Goal: Transaction & Acquisition: Purchase product/service

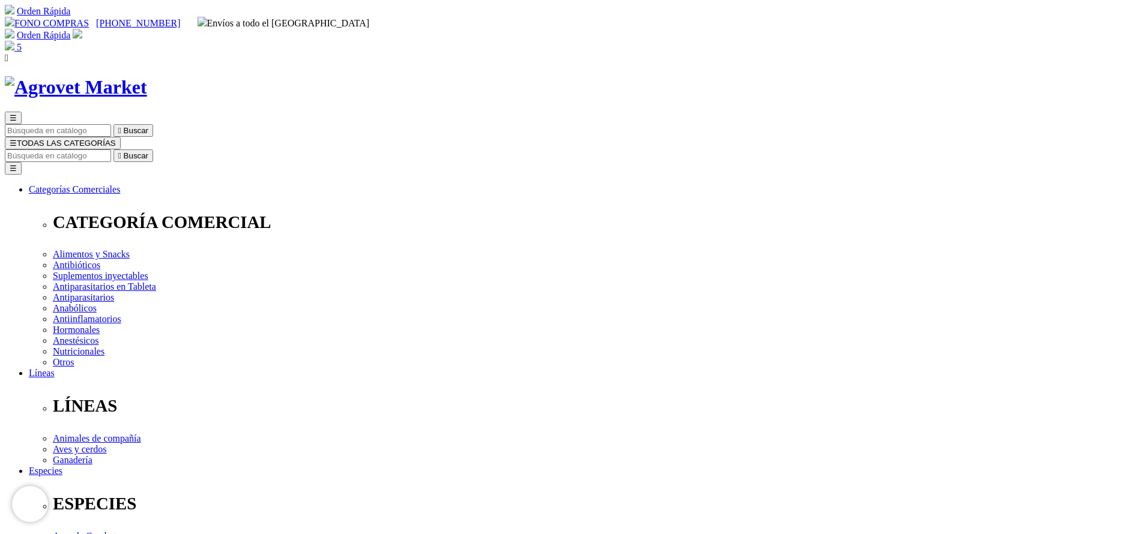
click at [111, 150] on input "Buscar" at bounding box center [58, 156] width 106 height 13
type input "enro"
click at [113, 150] on button " Buscar" at bounding box center [133, 156] width 40 height 13
select select "4"
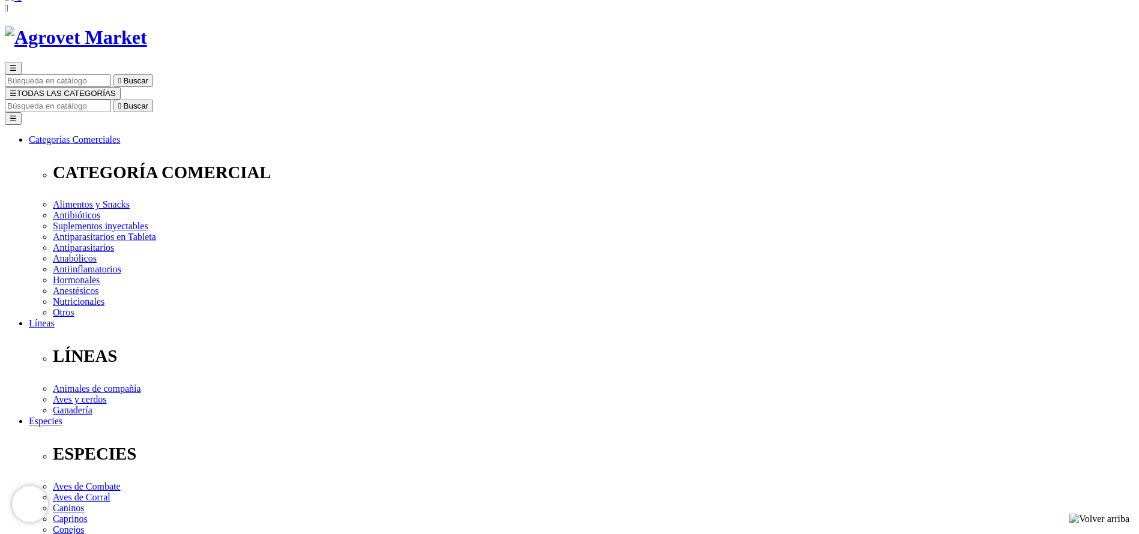
scroll to position [90, 0]
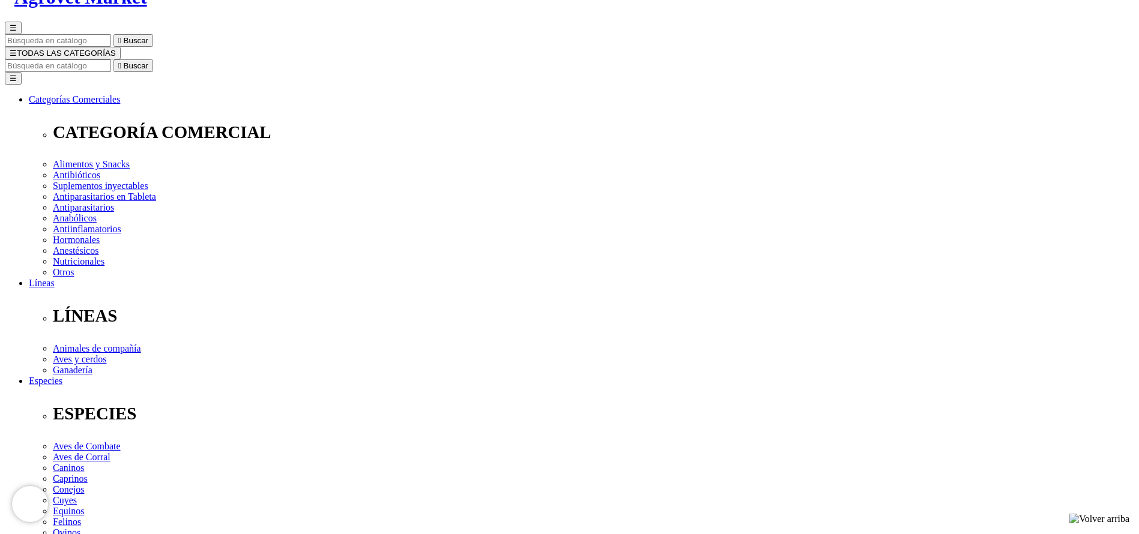
select select "3"
drag, startPoint x: 683, startPoint y: 282, endPoint x: 671, endPoint y: 280, distance: 11.6
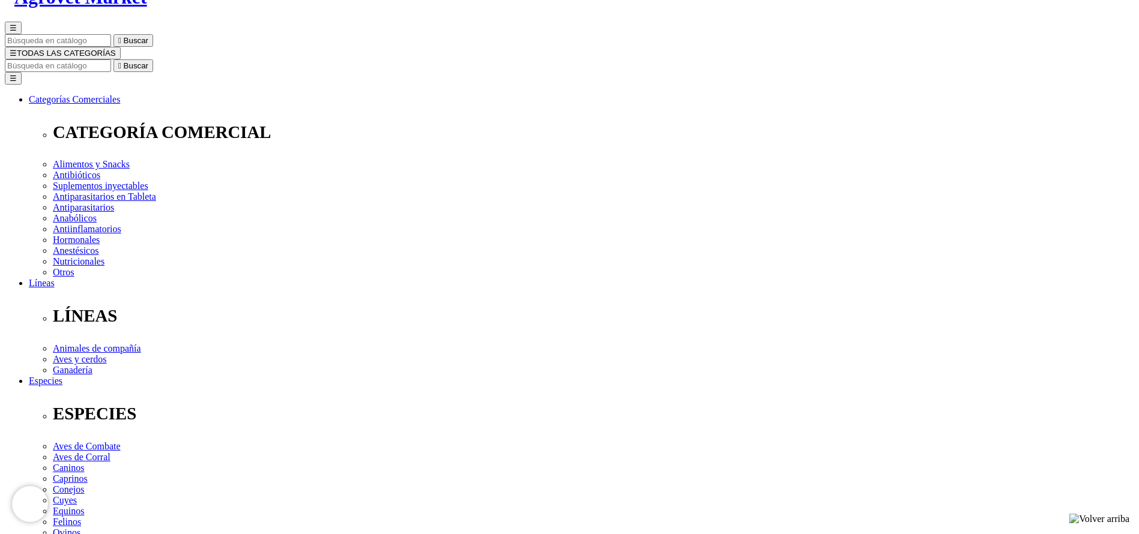
select select "3"
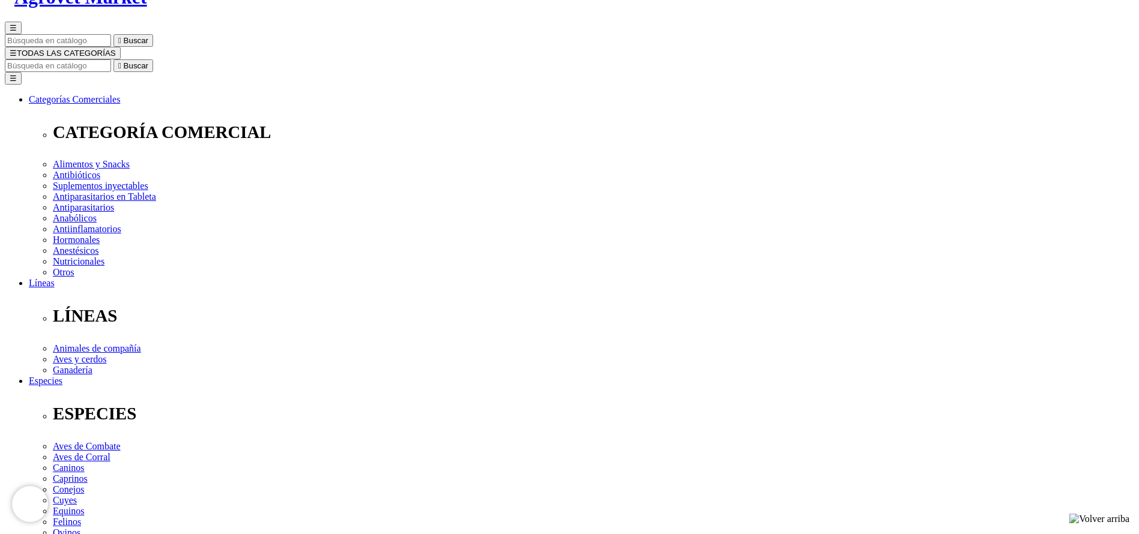
drag, startPoint x: 591, startPoint y: 151, endPoint x: 675, endPoint y: 162, distance: 84.2
copy span "36.00"
